Goal: Information Seeking & Learning: Learn about a topic

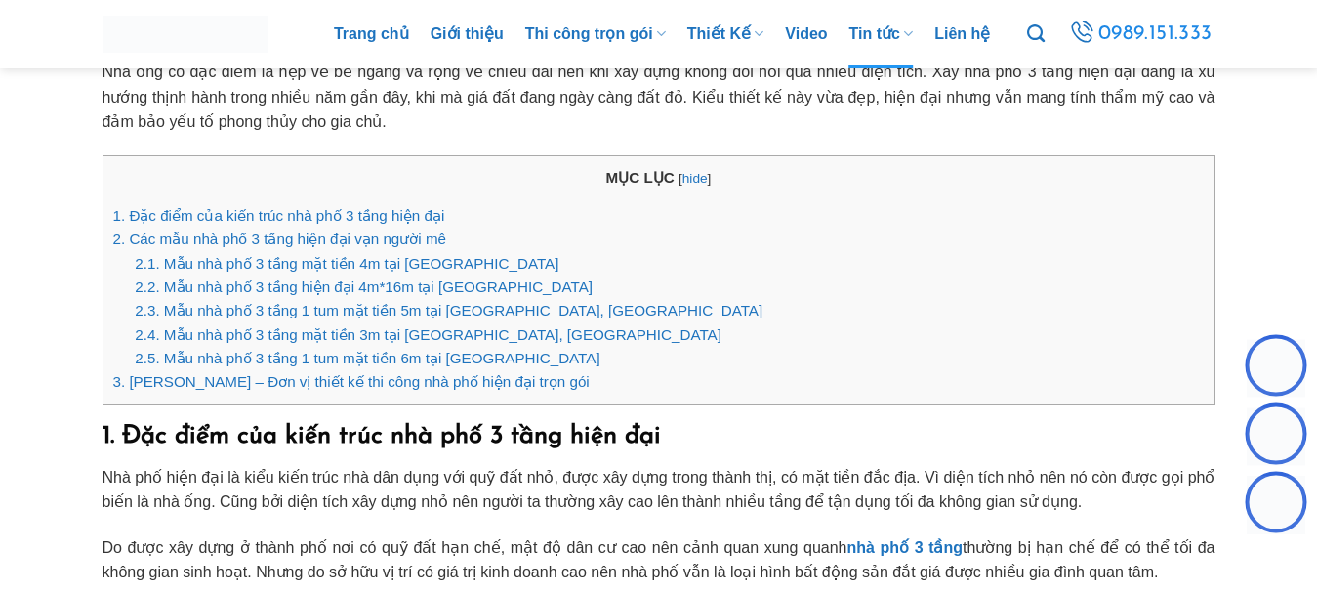
scroll to position [474, 0]
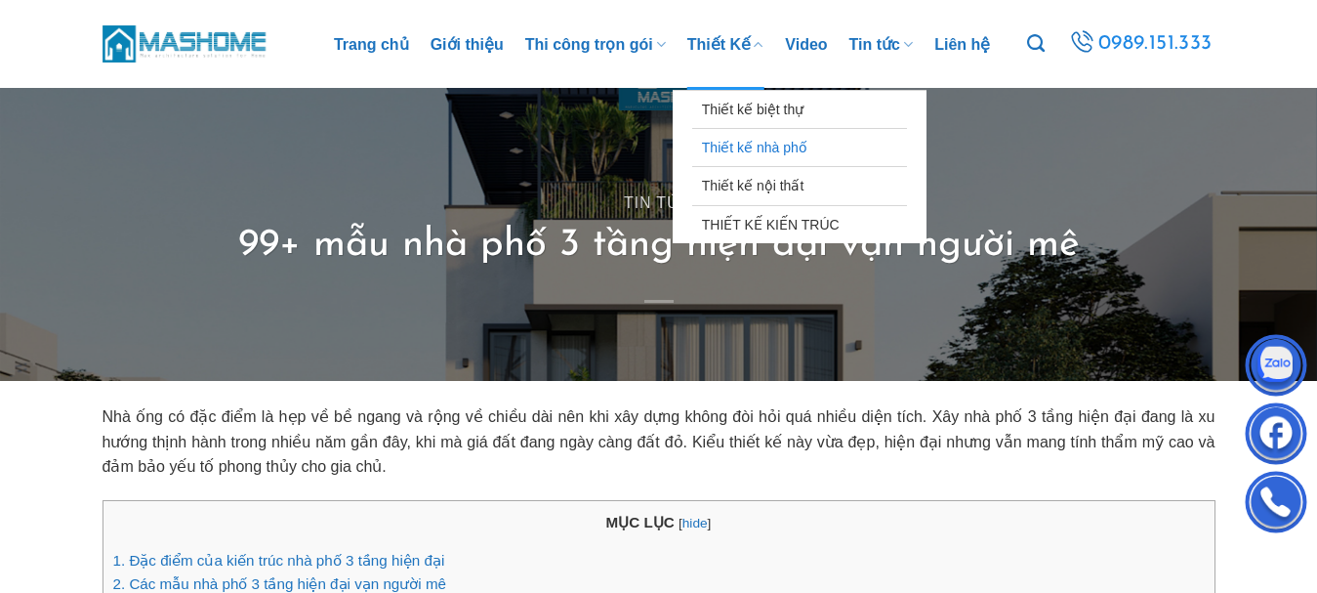
click at [757, 146] on link "Thiết kế nhà phố" at bounding box center [799, 147] width 195 height 37
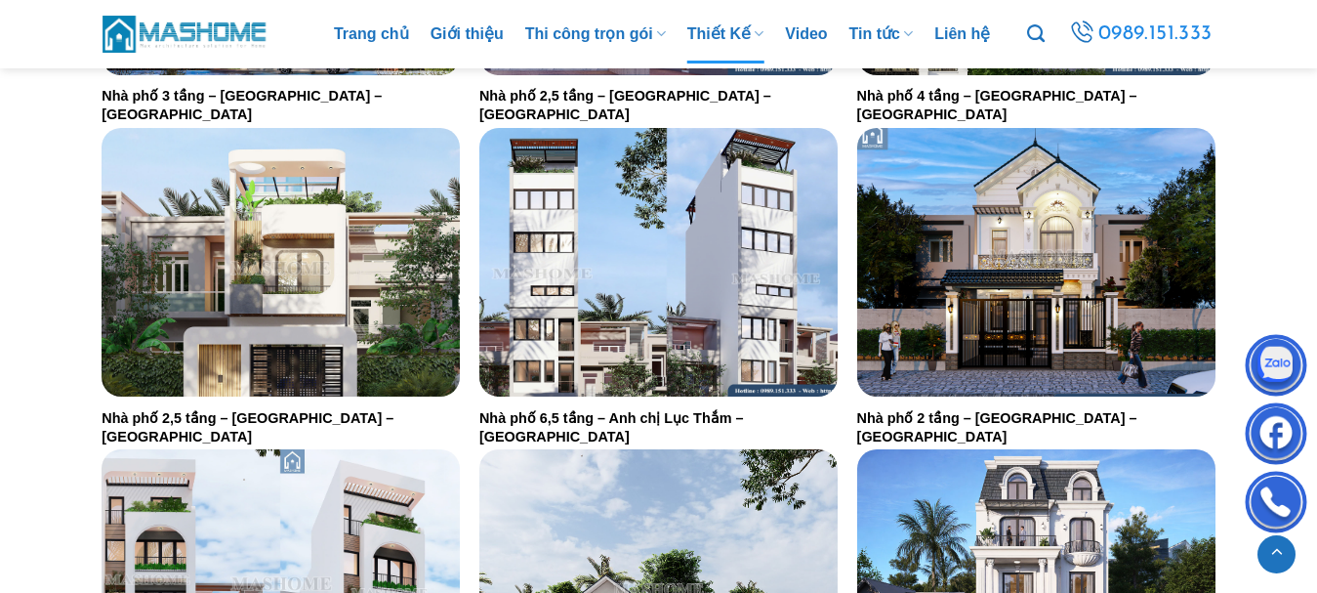
scroll to position [1997, 0]
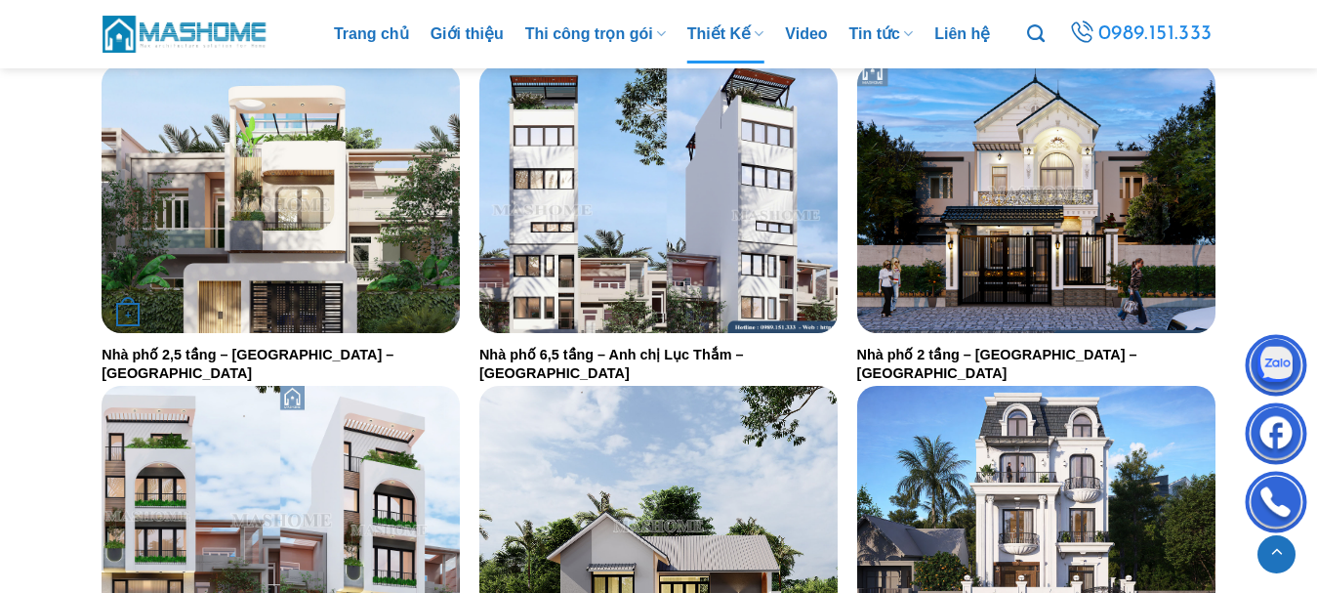
click at [323, 207] on img "Nhà phố 2,5 tầng - Anh Thao - Hải Dương" at bounding box center [281, 198] width 358 height 269
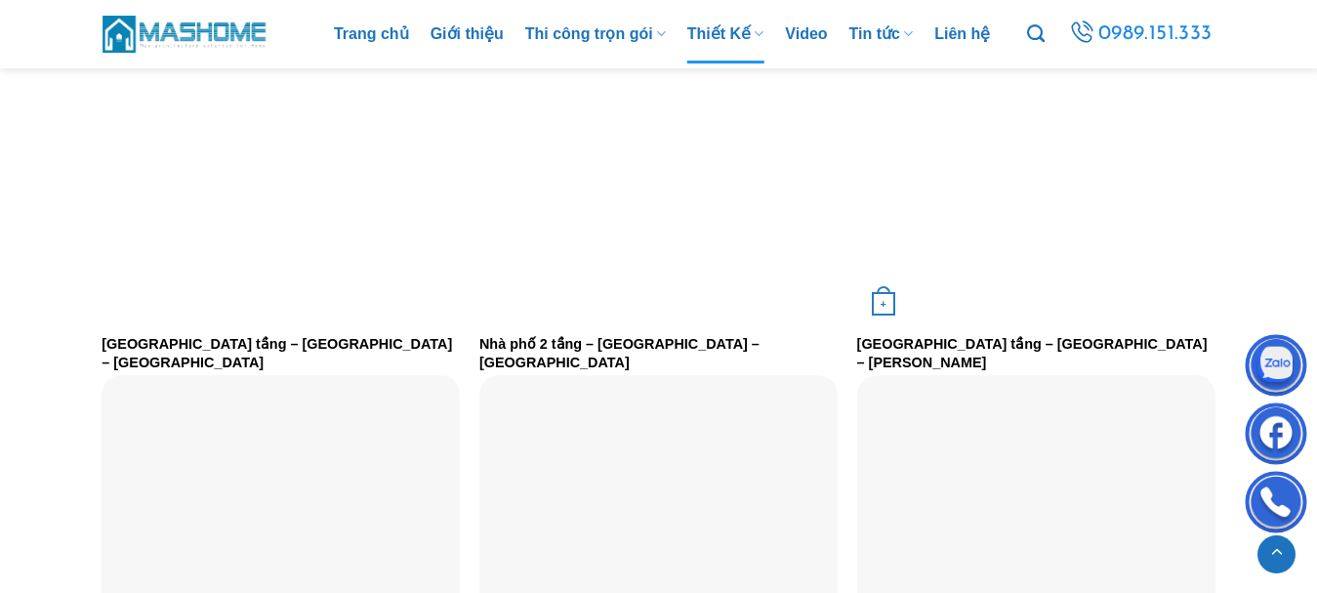
scroll to position [2973, 0]
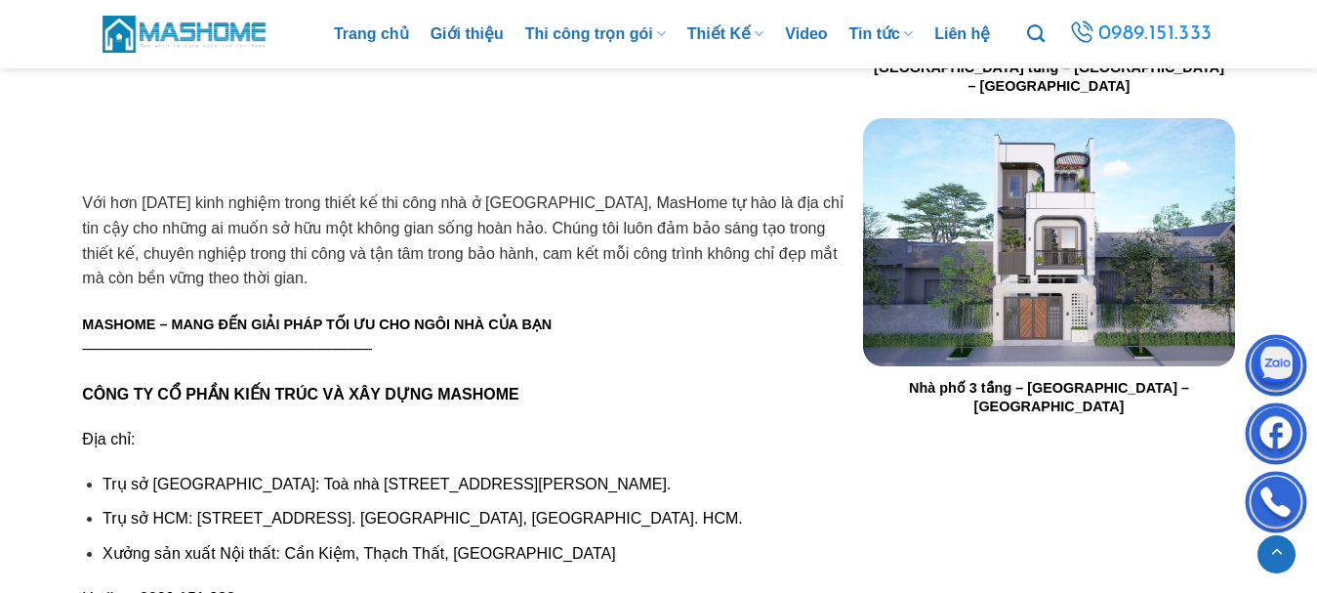
scroll to position [3768, 0]
